Goal: Register for event/course

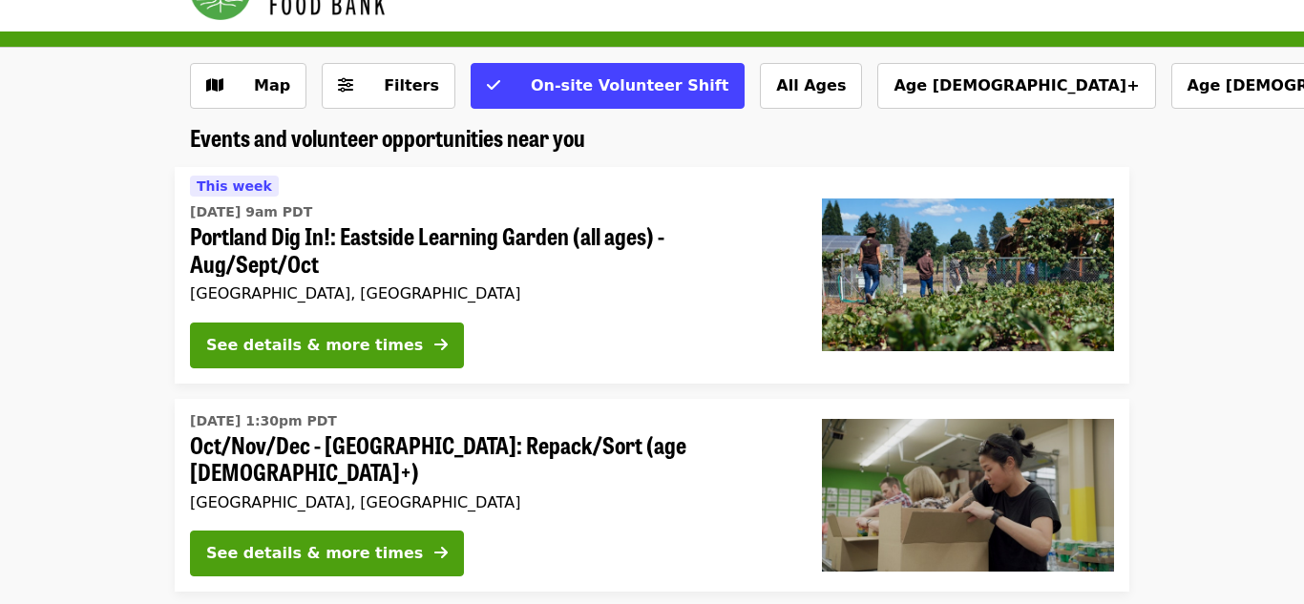
scroll to position [57, 0]
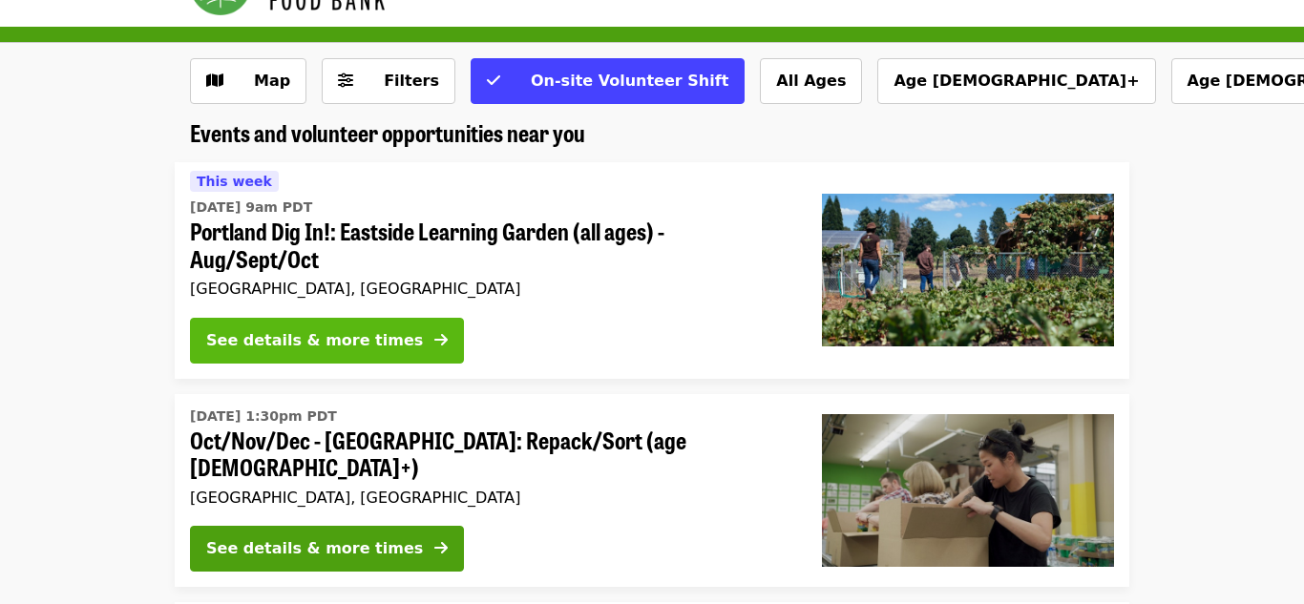
click at [308, 326] on button "See details & more times" at bounding box center [327, 341] width 274 height 46
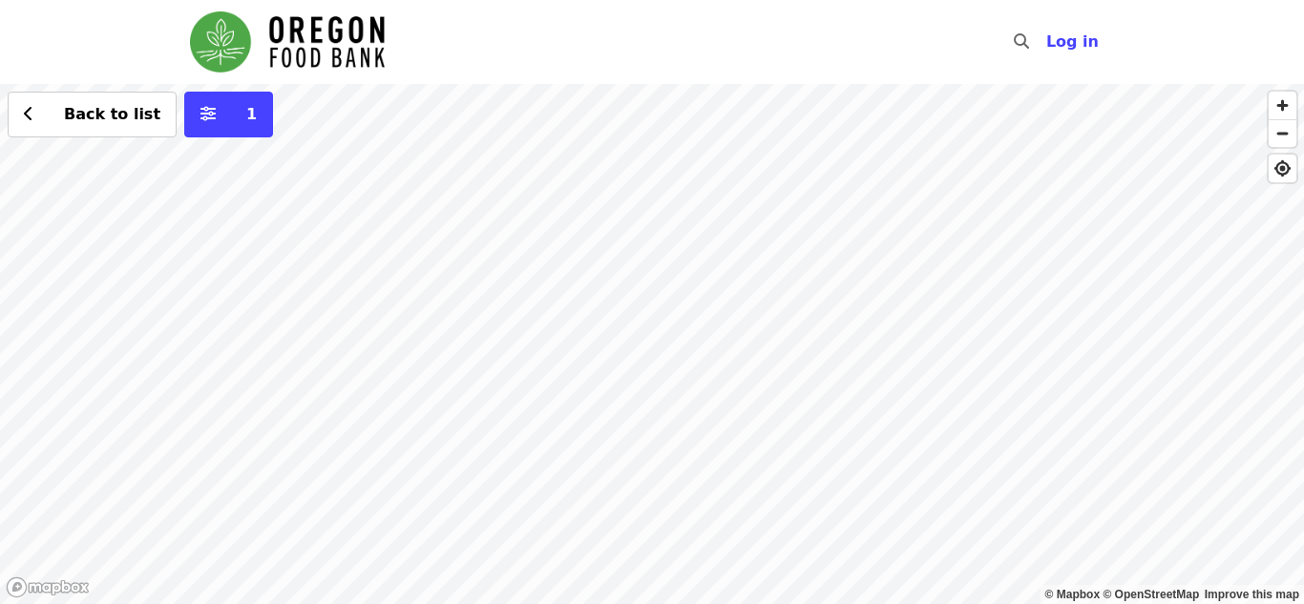
drag, startPoint x: 523, startPoint y: 167, endPoint x: 565, endPoint y: 318, distance: 156.6
click at [565, 318] on div "Back to list 1" at bounding box center [652, 344] width 1304 height 520
click at [588, 198] on div "Back to list 1" at bounding box center [652, 344] width 1304 height 520
click at [186, 546] on div "Back to list 1" at bounding box center [652, 344] width 1304 height 520
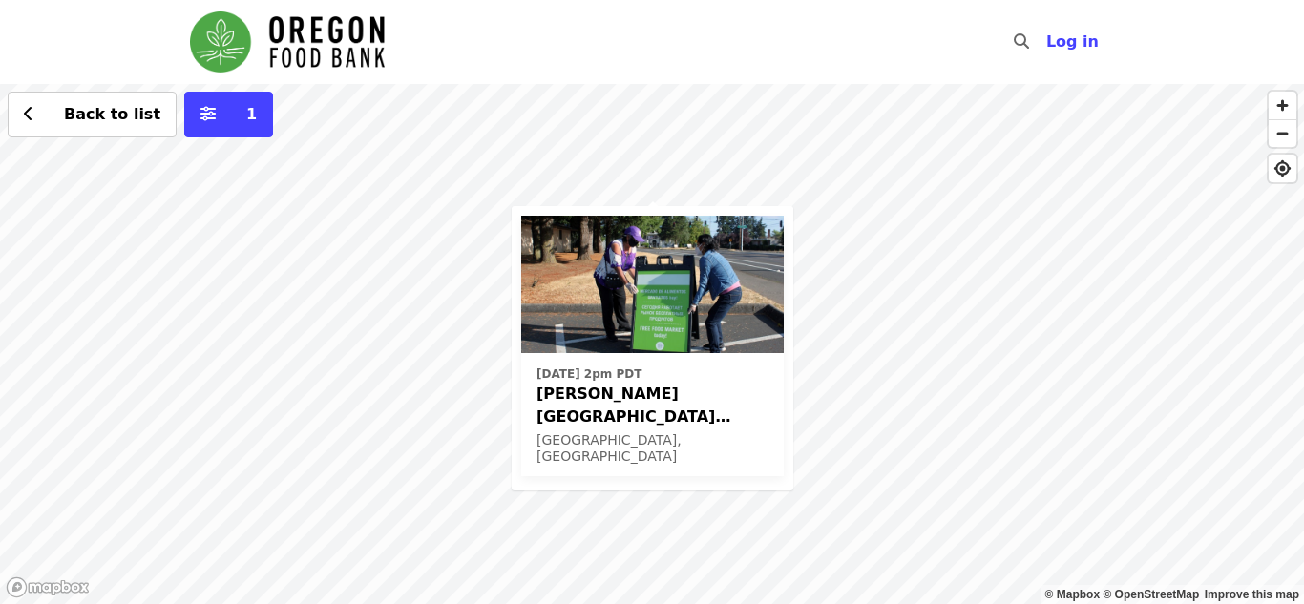
click at [576, 399] on span "[PERSON_NAME][GEOGRAPHIC_DATA] (Latino Network) - Free Food Market (16+)" at bounding box center [652, 406] width 232 height 46
